Goal: Task Accomplishment & Management: Manage account settings

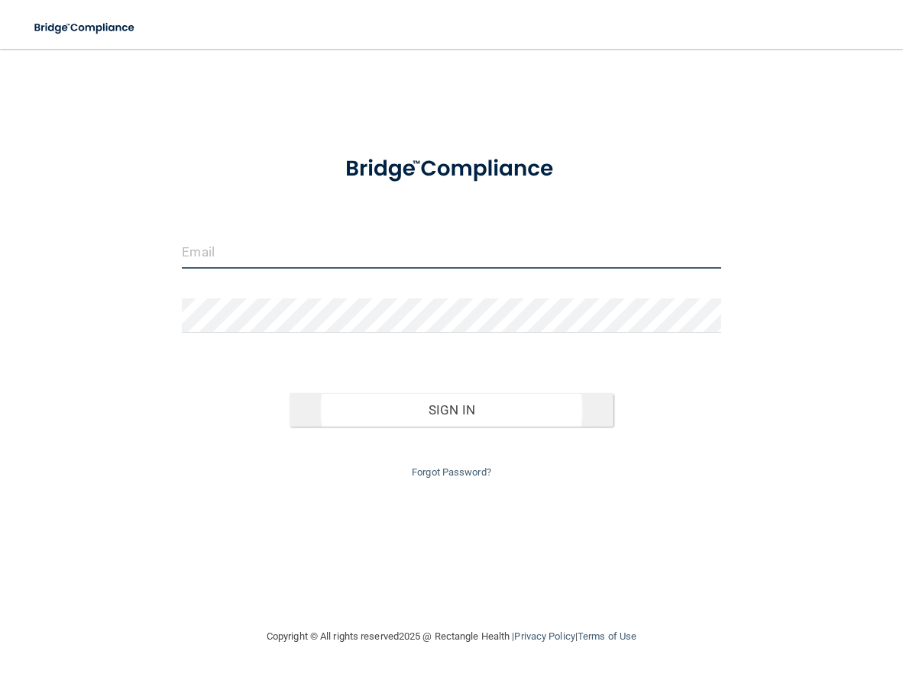
type input "[PERSON_NAME][EMAIL_ADDRESS][PERSON_NAME][DOMAIN_NAME]"
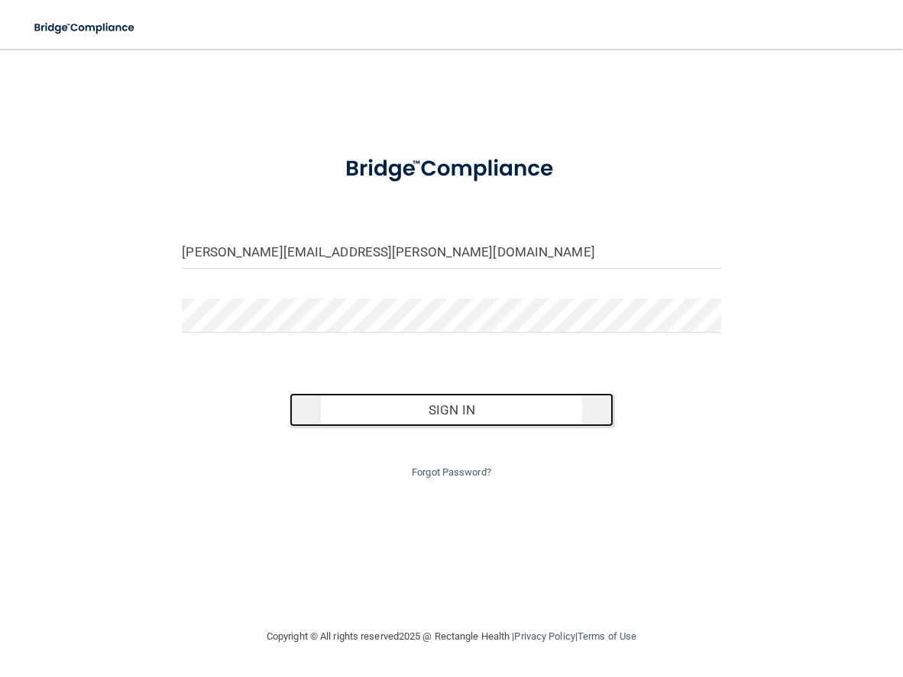
click at [438, 414] on button "Sign In" at bounding box center [450, 410] width 323 height 34
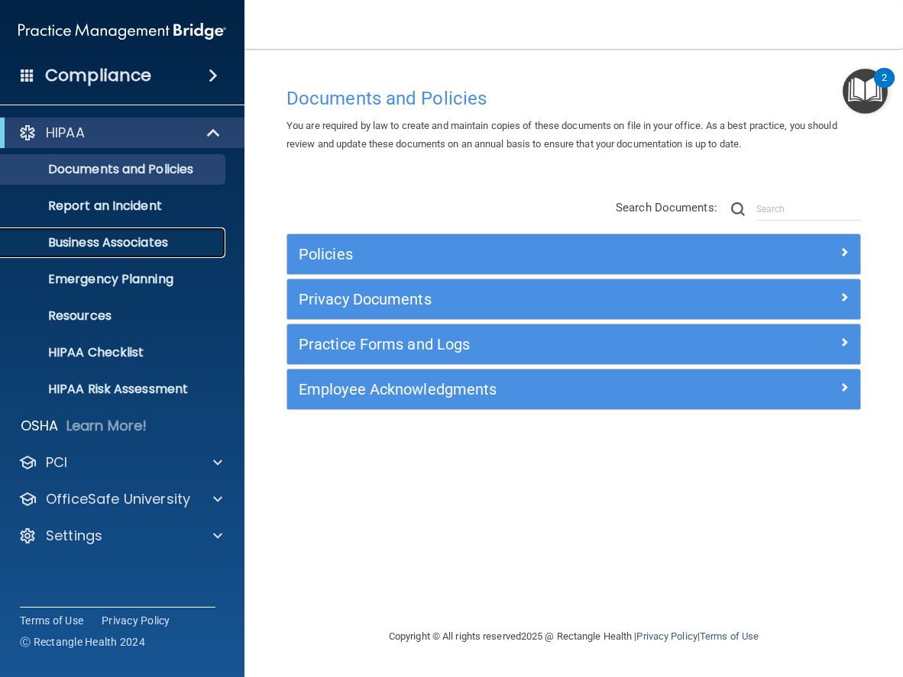
click at [163, 239] on p "Business Associates" at bounding box center [114, 242] width 209 height 15
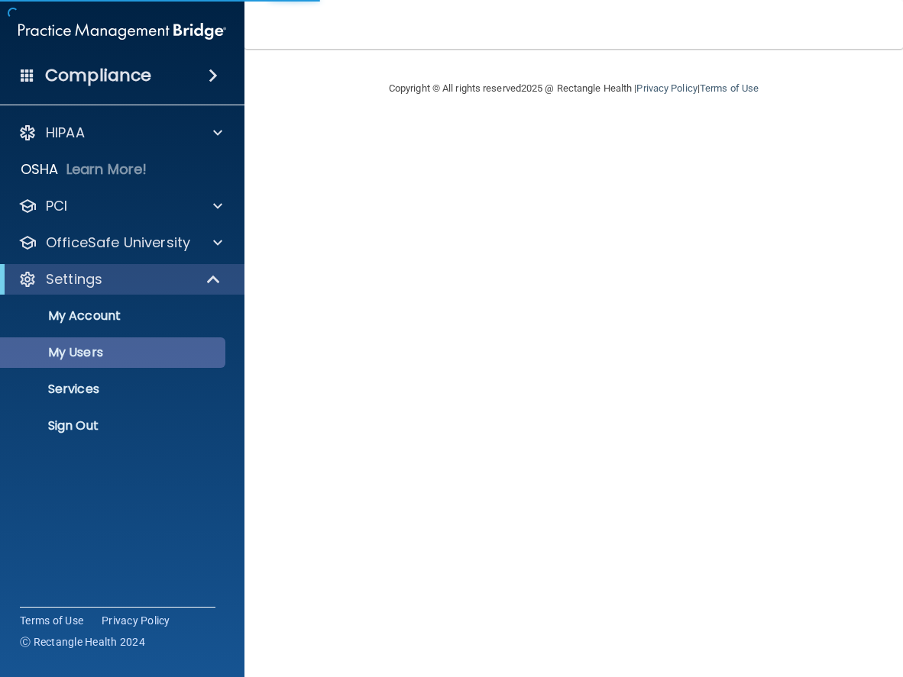
select select "20"
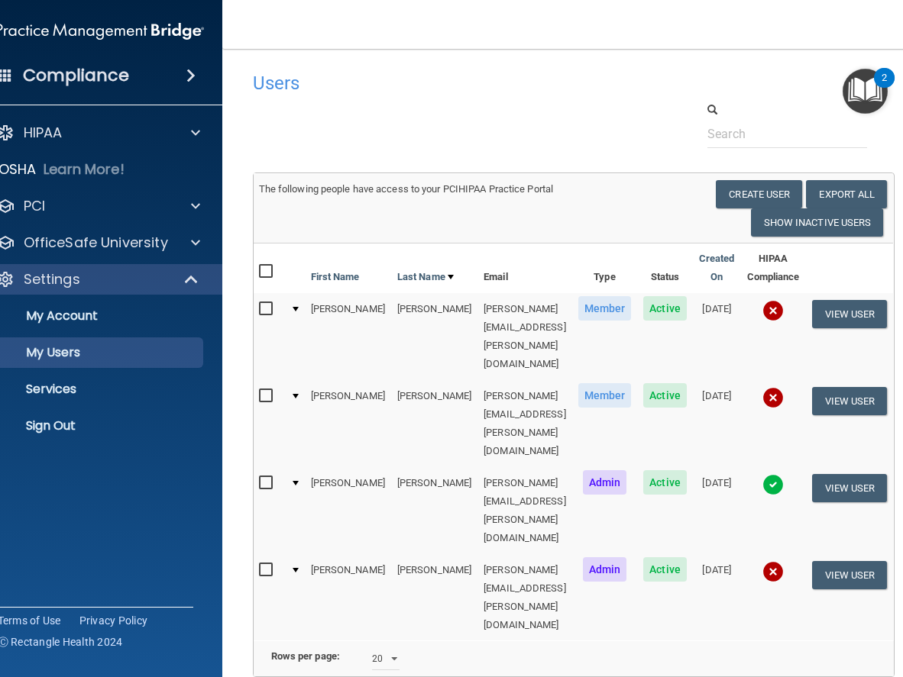
scroll to position [0, 5]
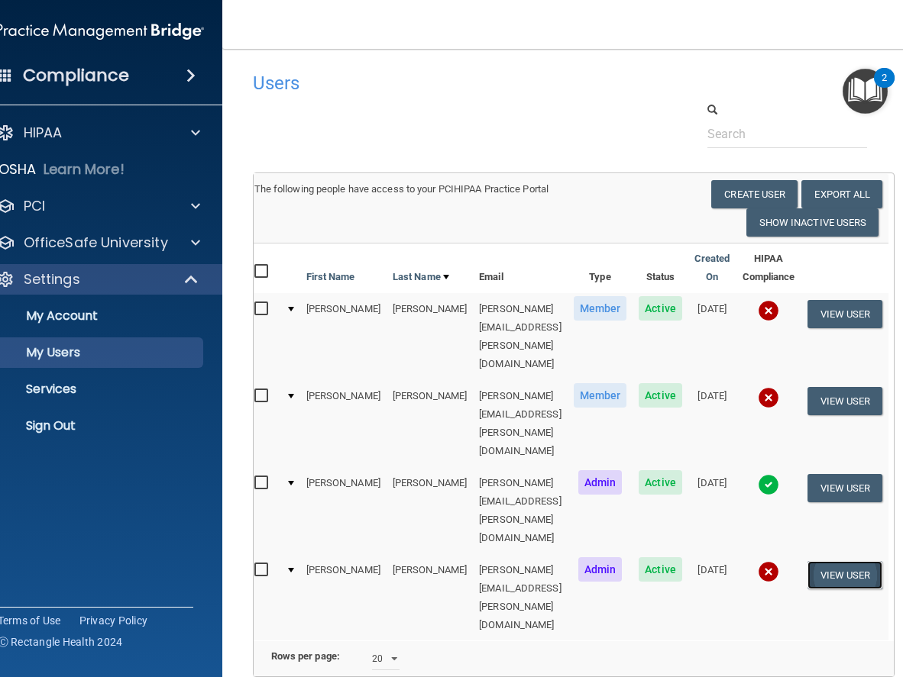
click at [855, 561] on button "View User" at bounding box center [845, 575] width 76 height 28
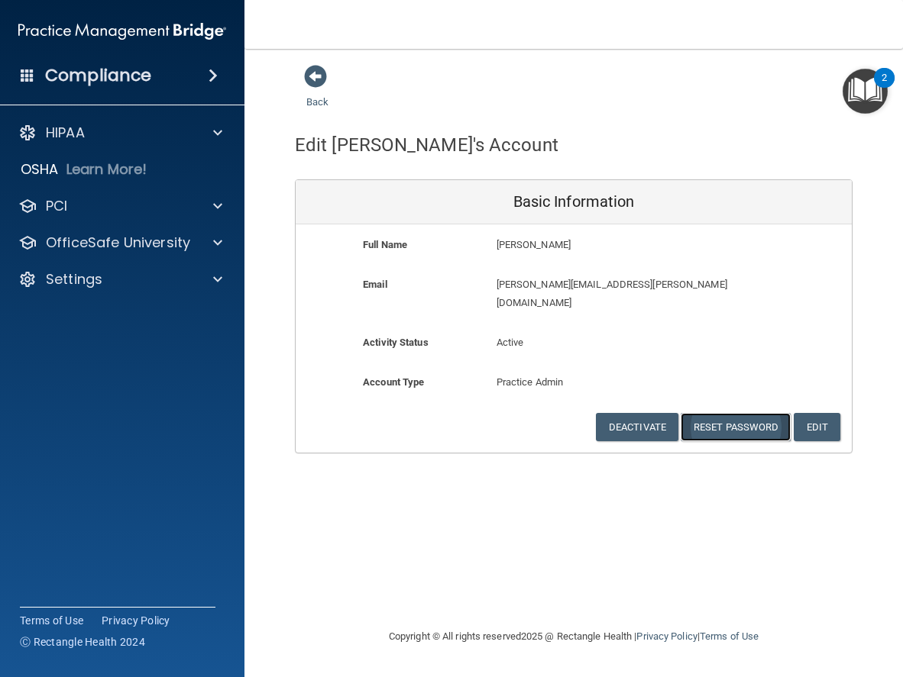
click at [737, 413] on button "Reset Password" at bounding box center [736, 427] width 110 height 28
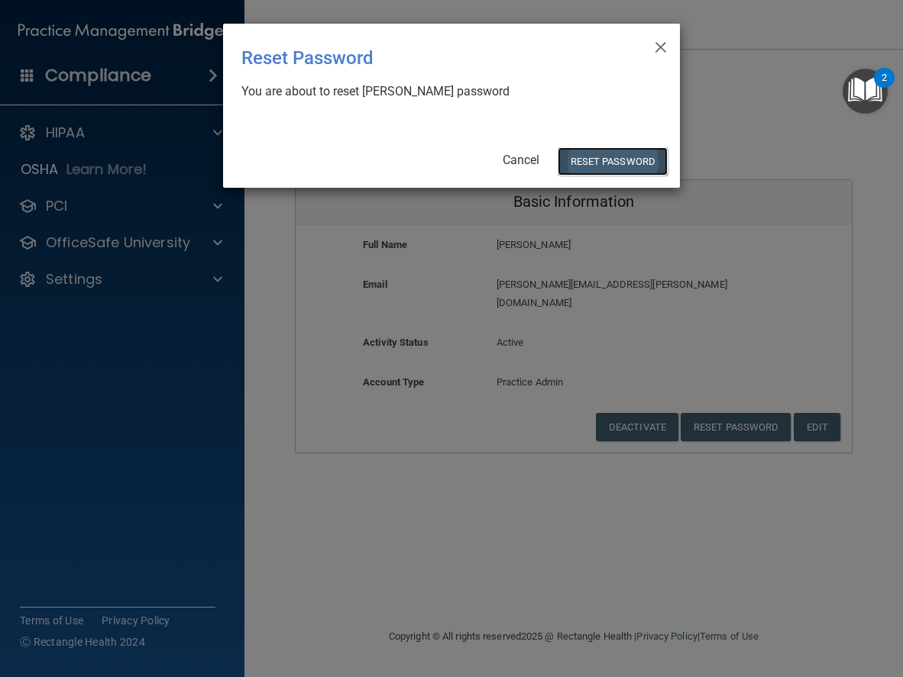
click at [603, 163] on button "Reset Password" at bounding box center [613, 161] width 110 height 28
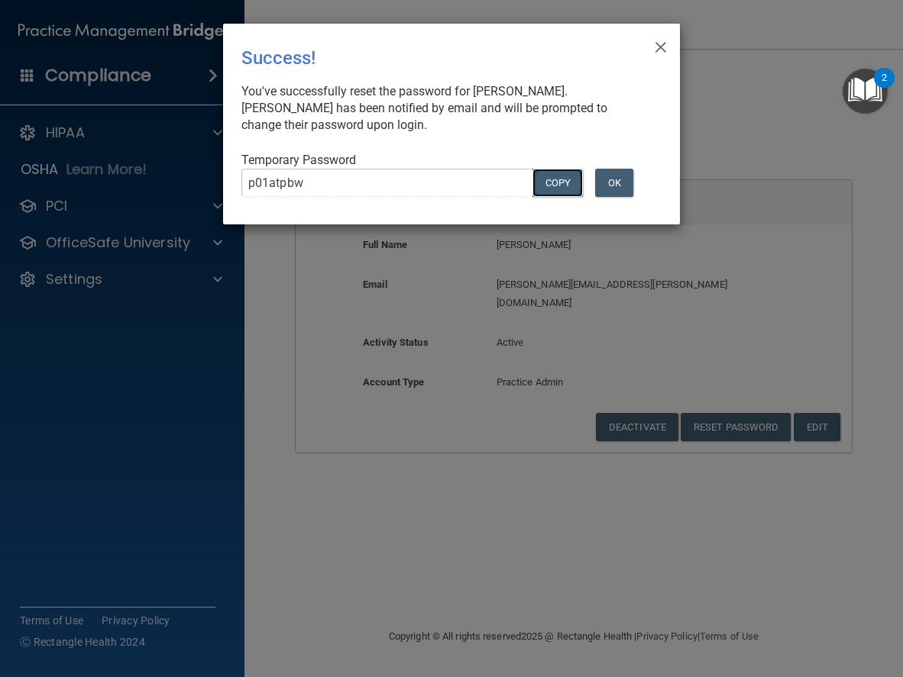
click at [561, 175] on button "COPY" at bounding box center [557, 183] width 50 height 28
click at [616, 183] on button "OK" at bounding box center [614, 183] width 38 height 28
